Goal: Information Seeking & Learning: Learn about a topic

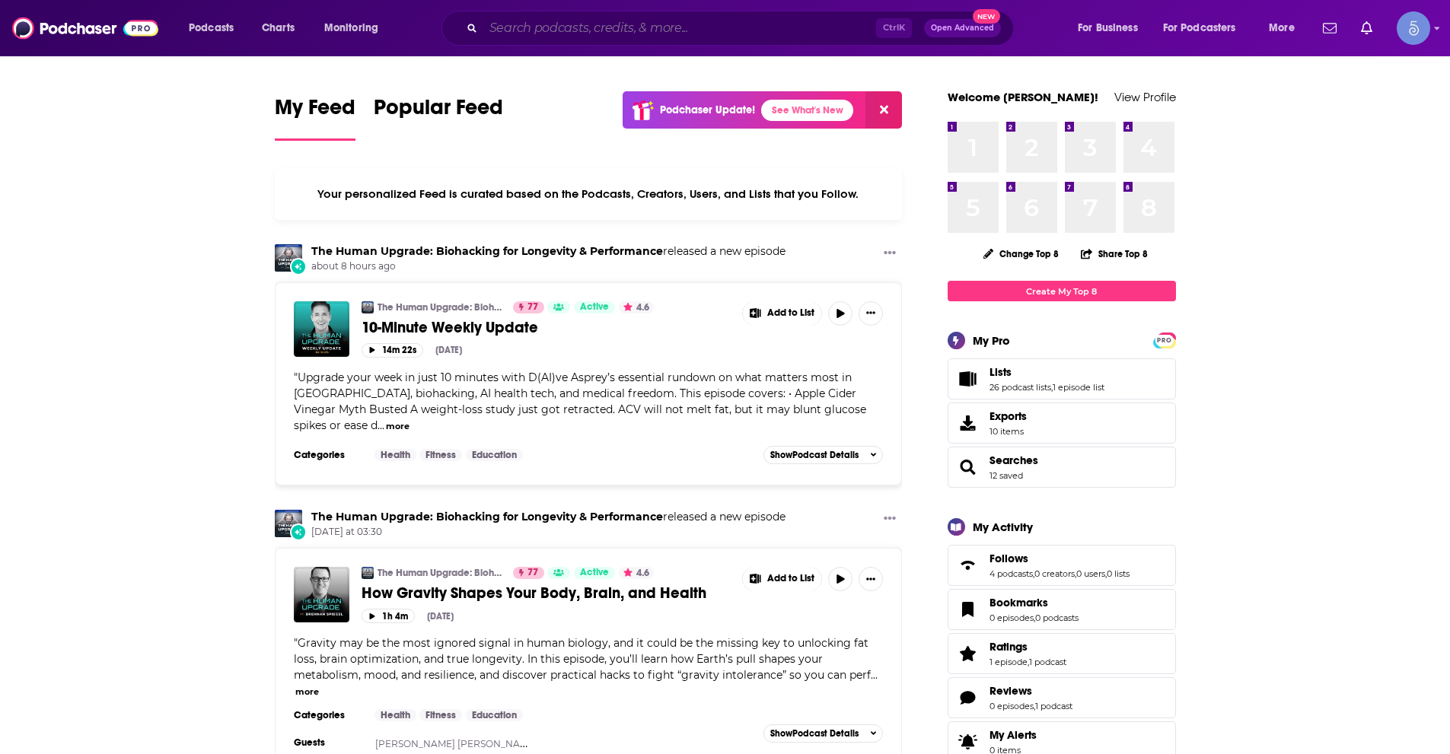
click at [581, 27] on input "Search podcasts, credits, & more..." at bounding box center [679, 28] width 393 height 24
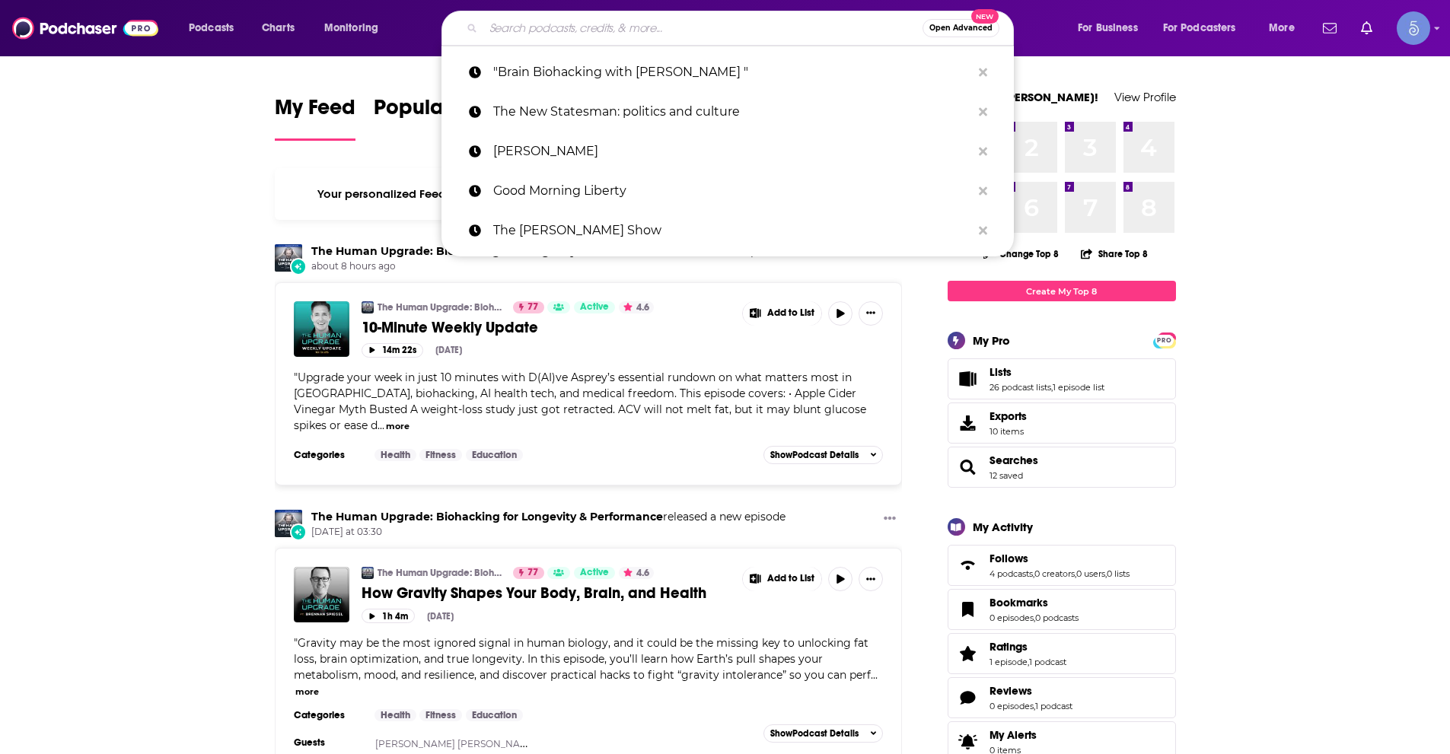
paste input "Writers Not Writing / Tilting at [GEOGRAPHIC_DATA]"
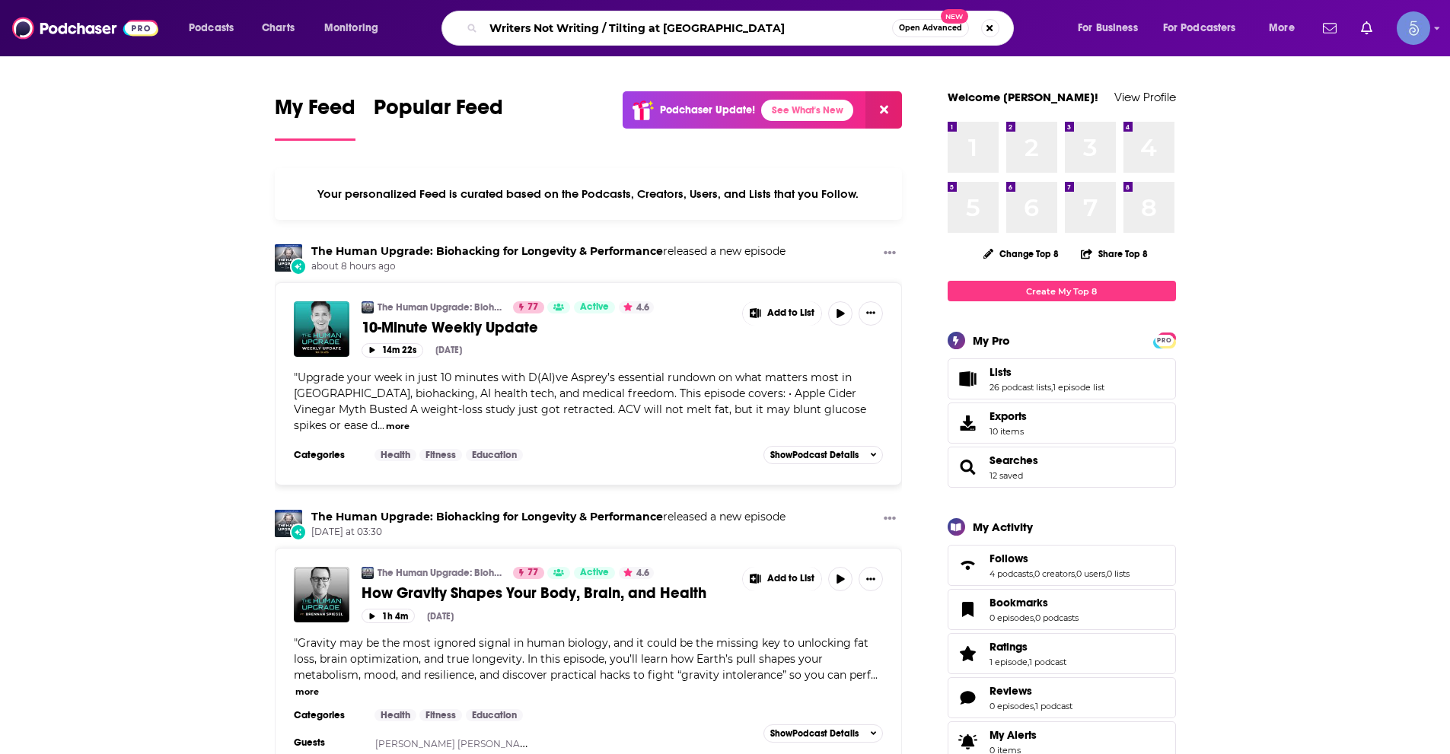
type input "Writers Not Writing / Tilting at [GEOGRAPHIC_DATA]"
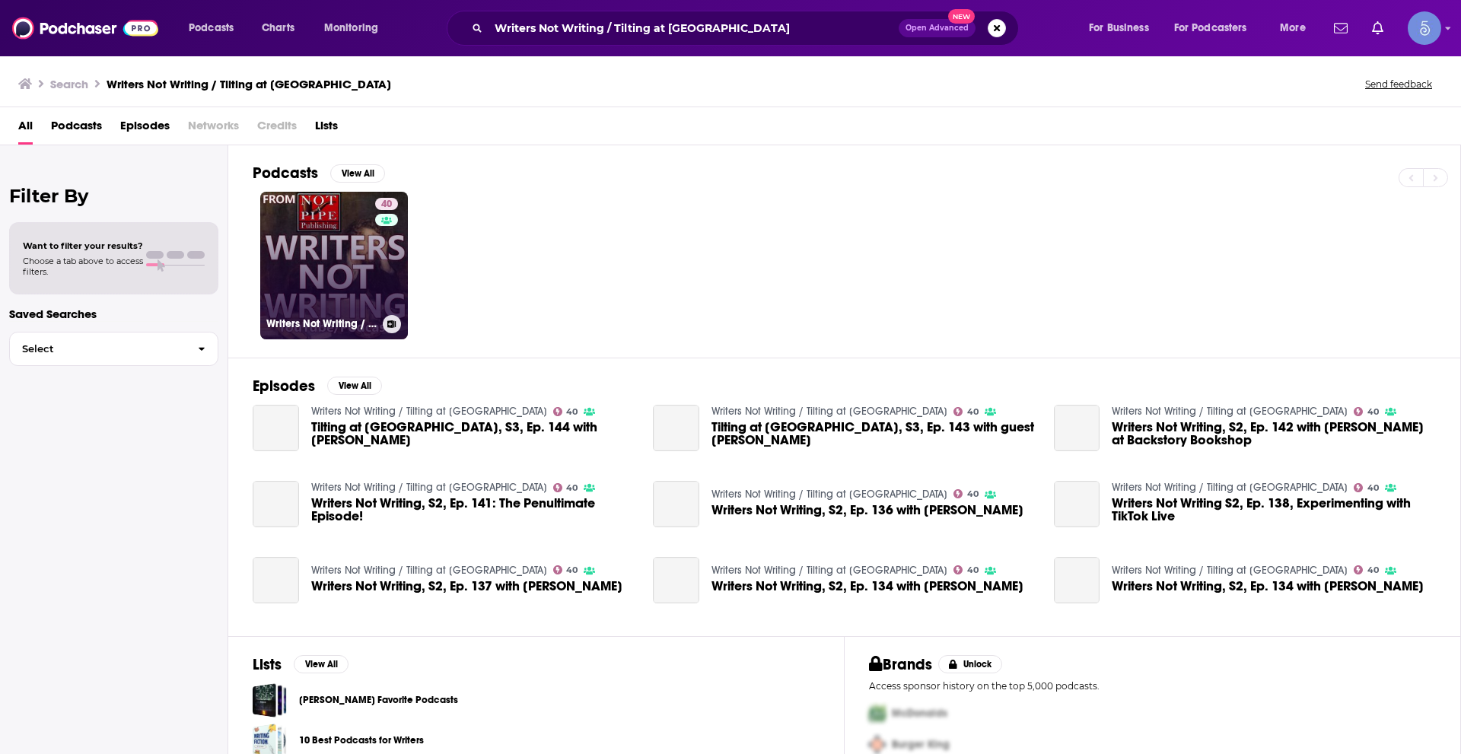
click at [325, 247] on link "40 Writers Not Writing / Tilting at [GEOGRAPHIC_DATA]" at bounding box center [334, 266] width 148 height 148
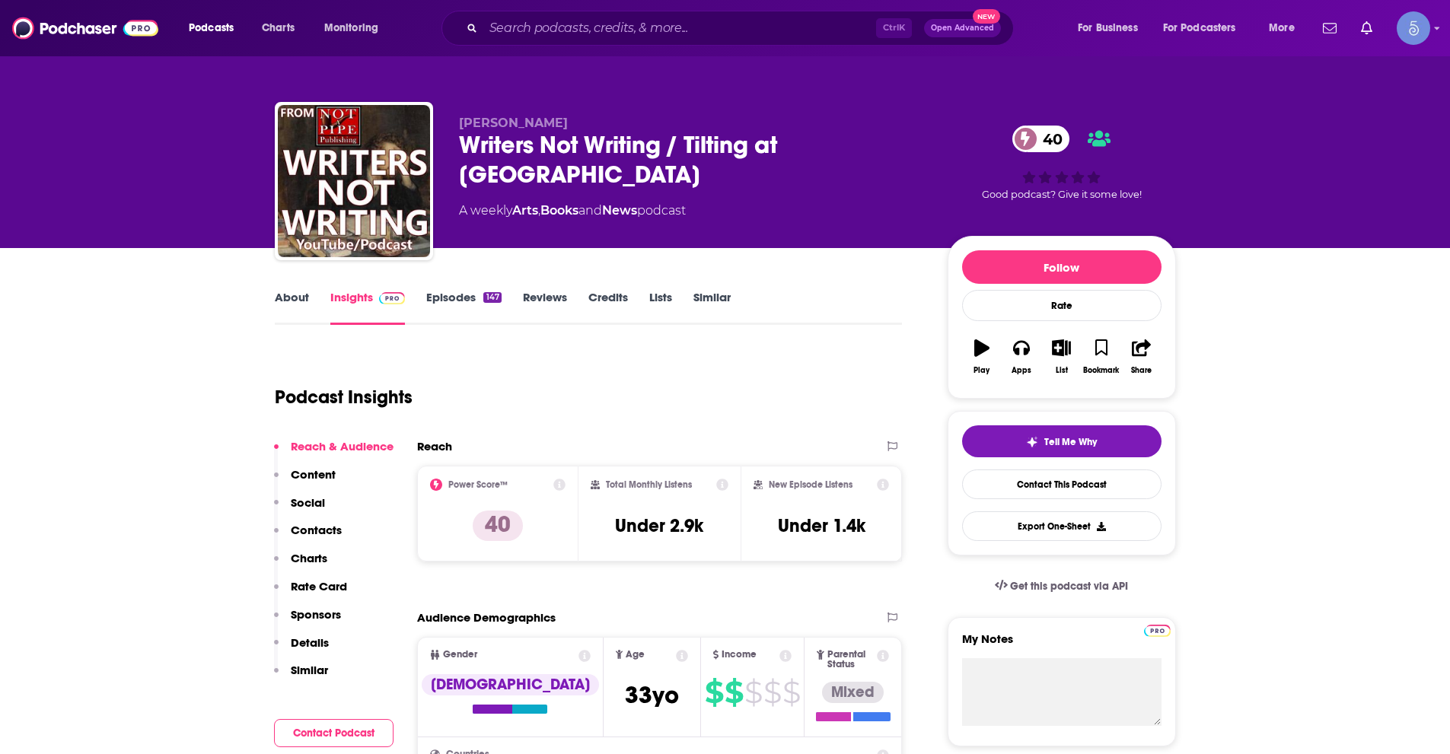
drag, startPoint x: 463, startPoint y: 122, endPoint x: 571, endPoint y: 122, distance: 108.8
click at [568, 122] on span "[PERSON_NAME]" at bounding box center [513, 123] width 109 height 14
copy span "[PERSON_NAME]"
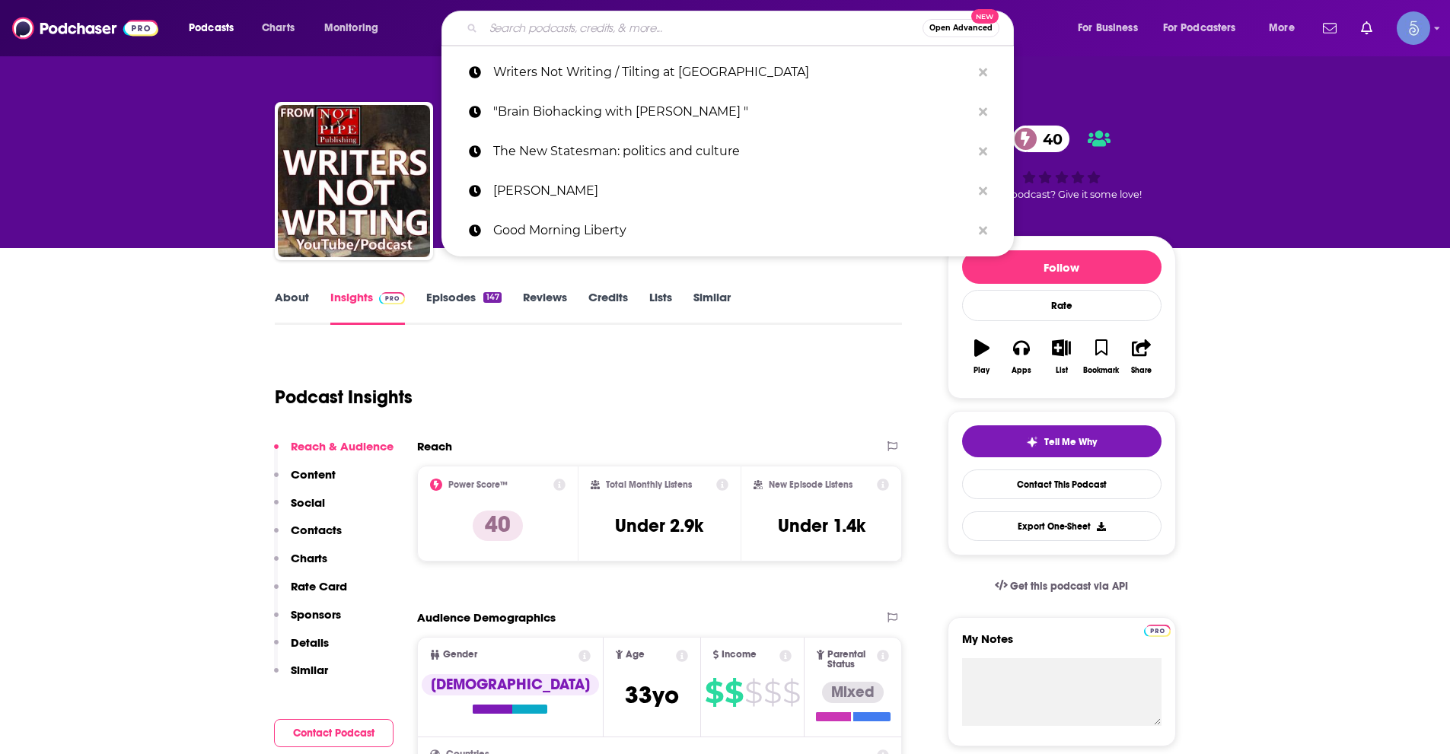
click at [692, 22] on input "Search podcasts, credits, & more..." at bounding box center [702, 28] width 439 height 24
paste input "Being Bookish"
type input "Being Bookish"
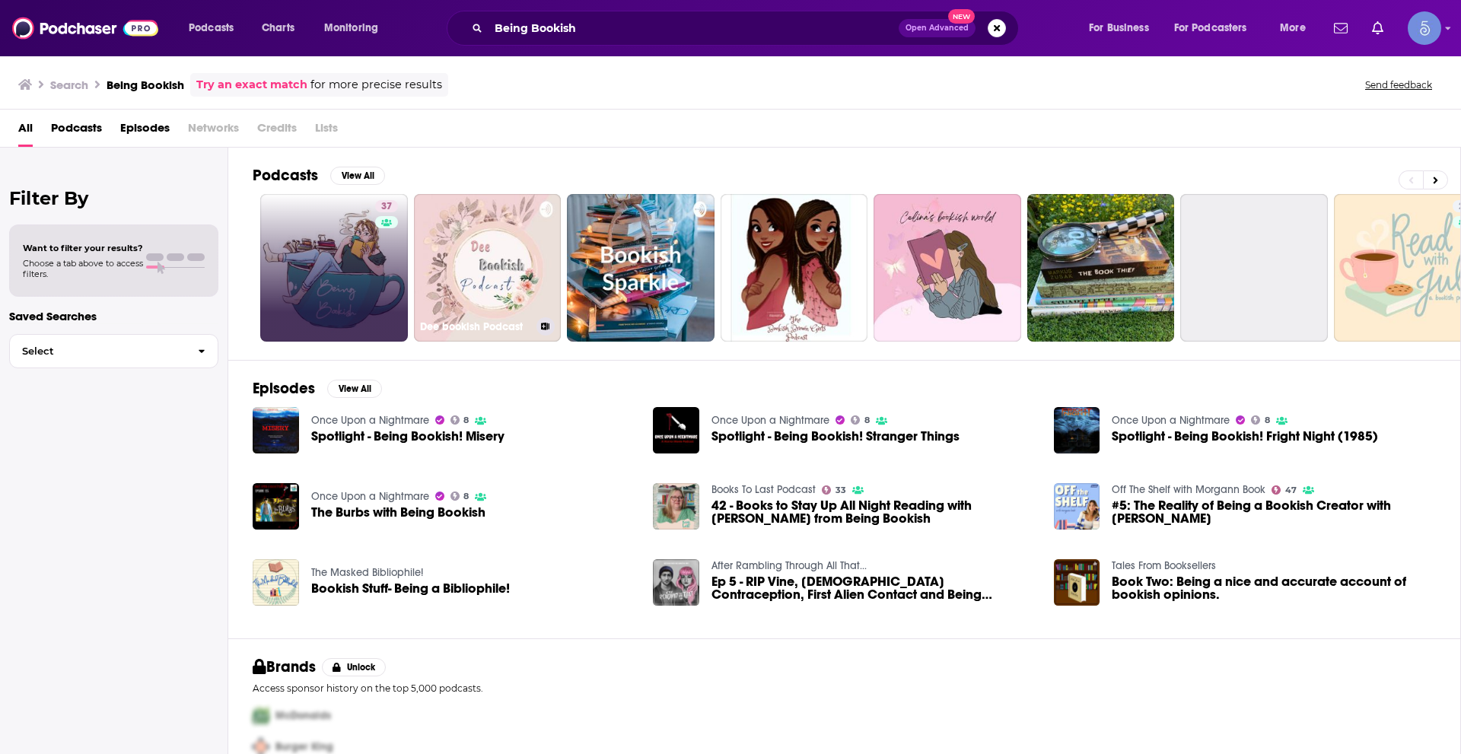
click at [375, 261] on div "37" at bounding box center [388, 267] width 27 height 135
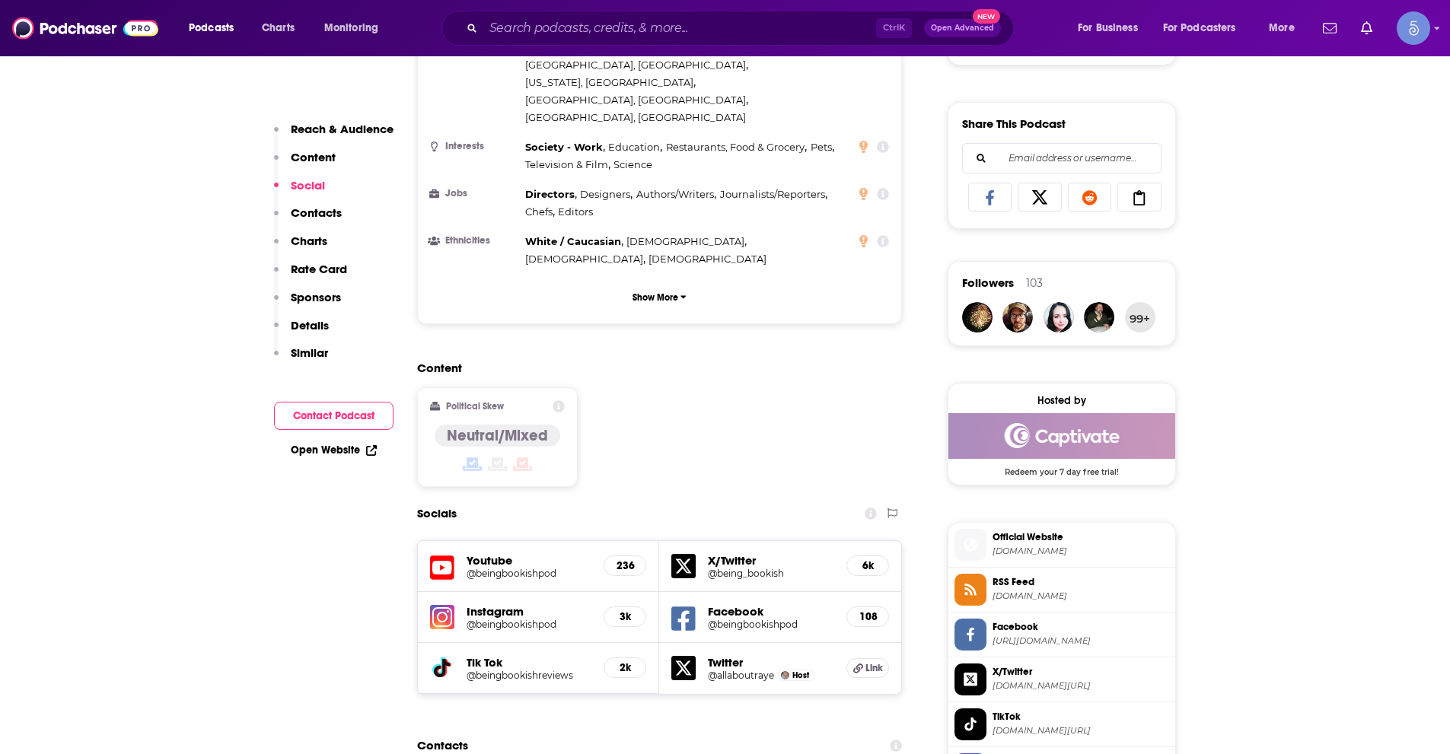
scroll to position [1141, 0]
